Goal: Task Accomplishment & Management: Manage account settings

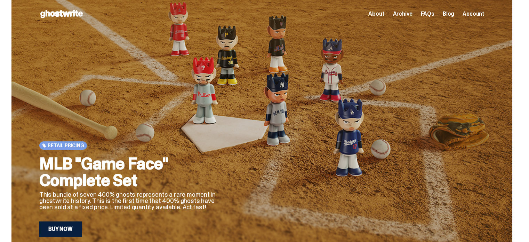
click at [61, 227] on link "Buy Now" at bounding box center [60, 228] width 42 height 15
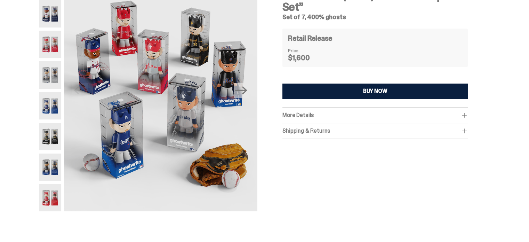
scroll to position [70, 0]
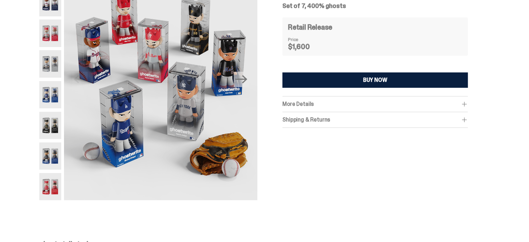
drag, startPoint x: 49, startPoint y: 187, endPoint x: 52, endPoint y: 183, distance: 5.7
click at [49, 187] on img at bounding box center [50, 186] width 22 height 27
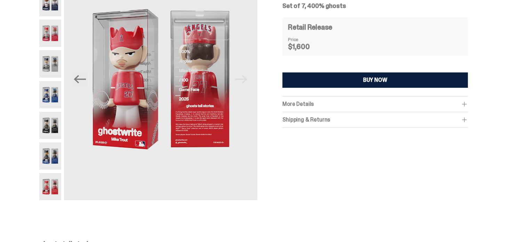
click at [50, 157] on img at bounding box center [50, 155] width 22 height 27
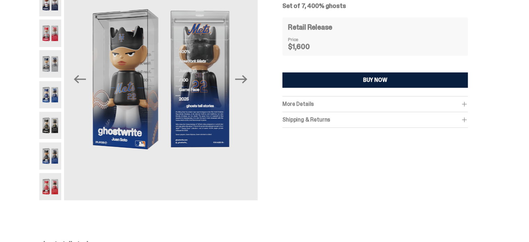
click at [54, 128] on img at bounding box center [50, 125] width 22 height 27
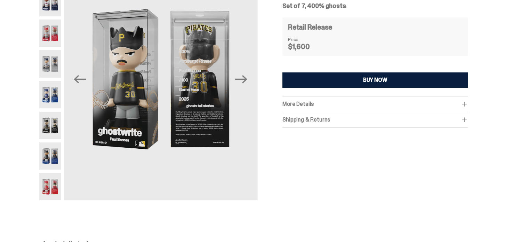
click at [51, 105] on img at bounding box center [50, 94] width 22 height 27
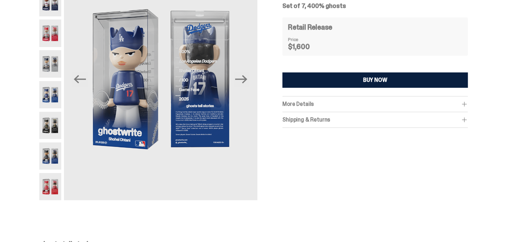
click at [54, 63] on img at bounding box center [50, 63] width 22 height 27
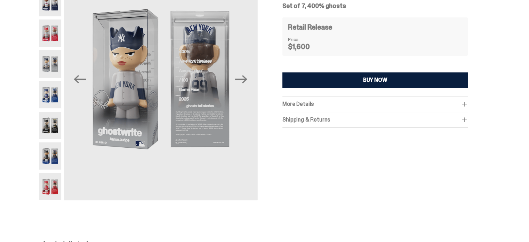
click at [57, 40] on img at bounding box center [50, 32] width 22 height 27
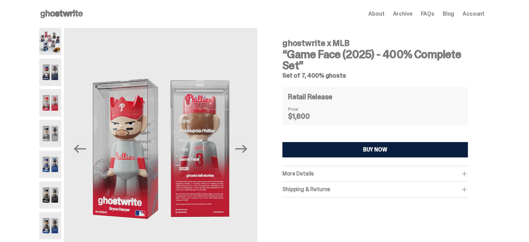
click at [47, 69] on img at bounding box center [50, 71] width 22 height 27
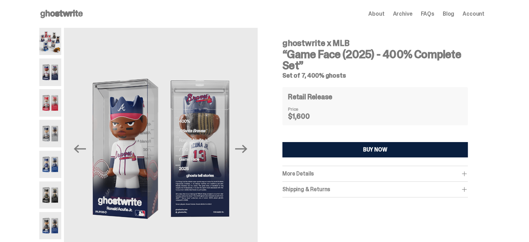
click at [53, 46] on img at bounding box center [50, 41] width 22 height 27
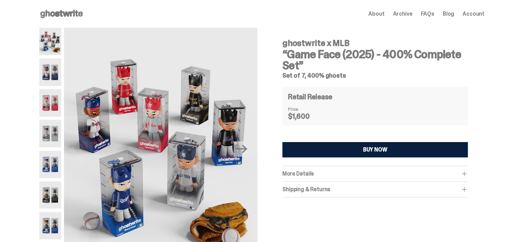
click at [463, 172] on div "More Details" at bounding box center [374, 173] width 185 height 7
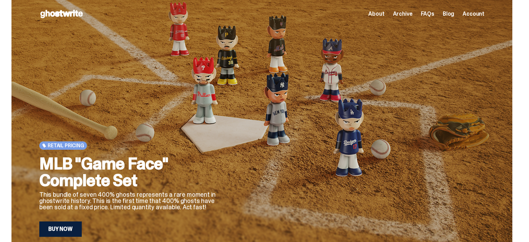
click at [482, 15] on span "Account" at bounding box center [473, 14] width 22 height 6
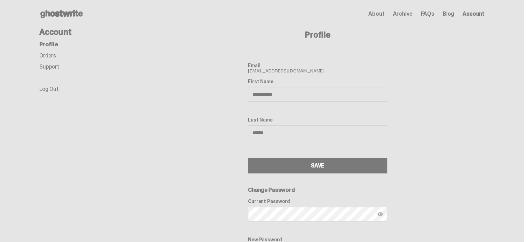
click at [478, 15] on span "Account" at bounding box center [473, 14] width 22 height 6
click at [45, 54] on link "Orders" at bounding box center [47, 55] width 17 height 7
click at [51, 15] on use at bounding box center [61, 14] width 42 height 8
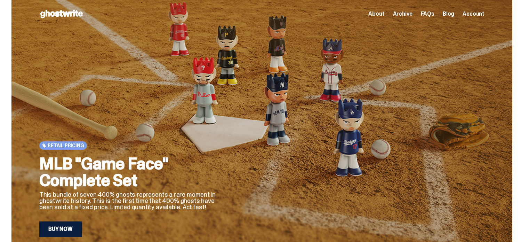
click at [72, 142] on div "Retail Pricing" at bounding box center [63, 145] width 48 height 8
